Goal: Transaction & Acquisition: Obtain resource

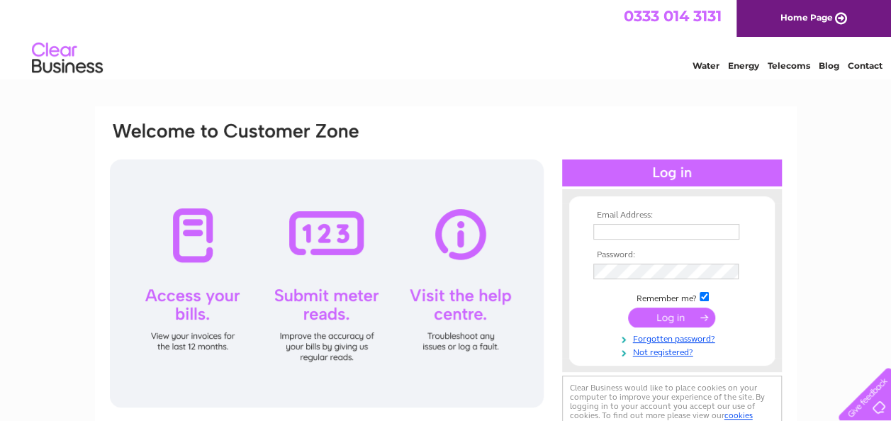
type input "ballindeanshiddengem@outlook.com"
click at [672, 316] on input "submit" at bounding box center [671, 318] width 87 height 20
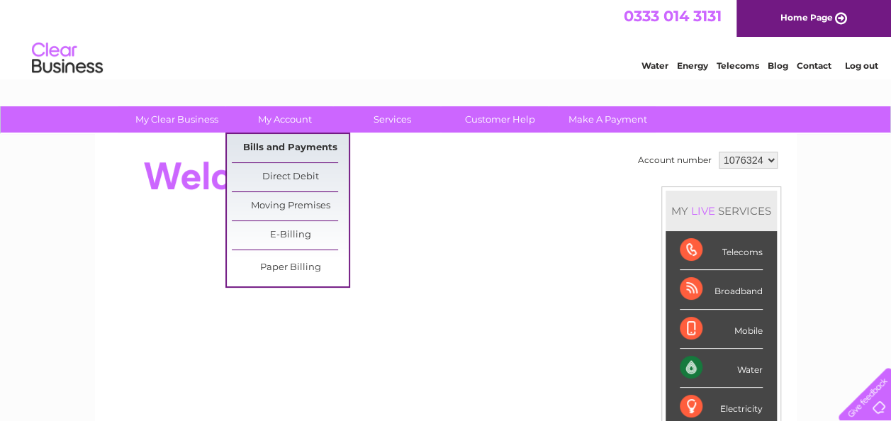
click at [285, 139] on link "Bills and Payments" at bounding box center [290, 148] width 117 height 28
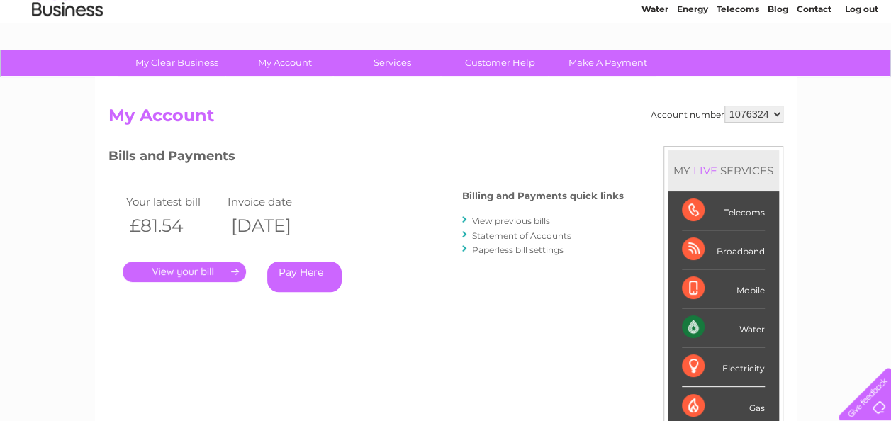
scroll to position [85, 0]
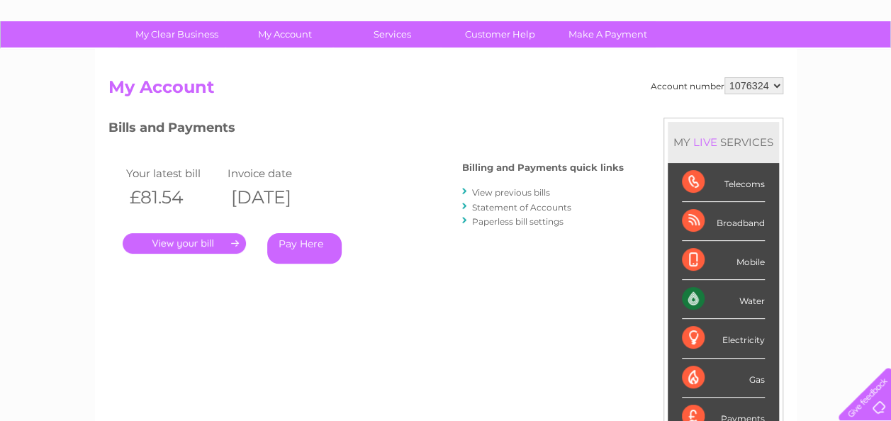
click at [146, 244] on link "." at bounding box center [184, 243] width 123 height 21
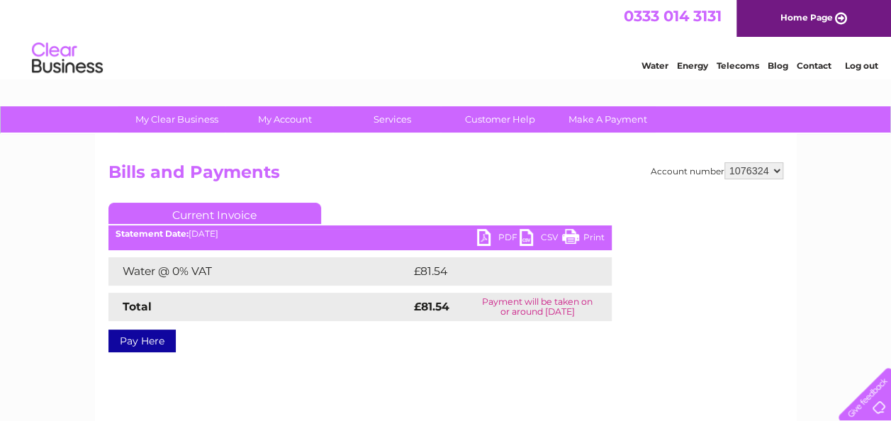
click at [485, 232] on link "PDF" at bounding box center [498, 239] width 43 height 21
